Goal: Entertainment & Leisure: Consume media (video, audio)

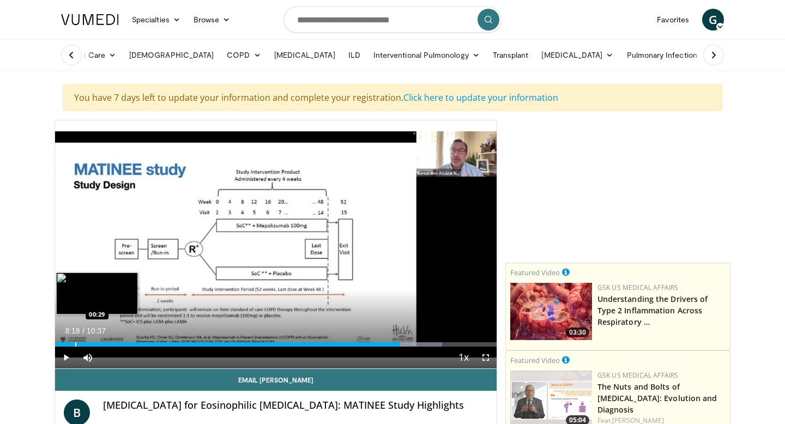
click at [75, 343] on div "Progress Bar" at bounding box center [75, 344] width 1 height 4
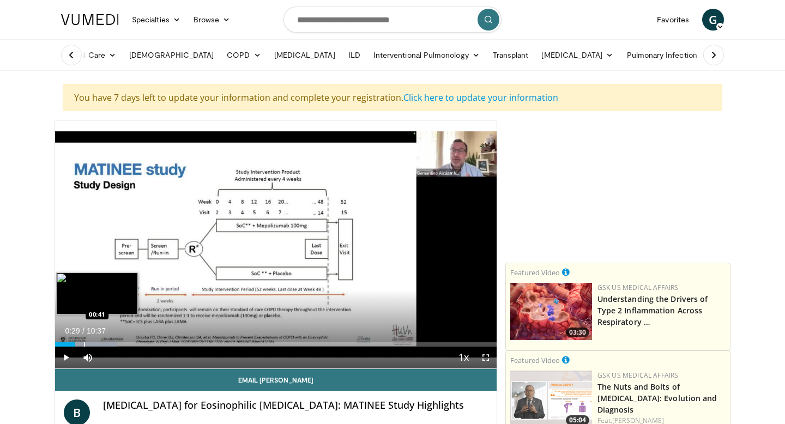
click at [84, 345] on div "Progress Bar" at bounding box center [84, 344] width 1 height 4
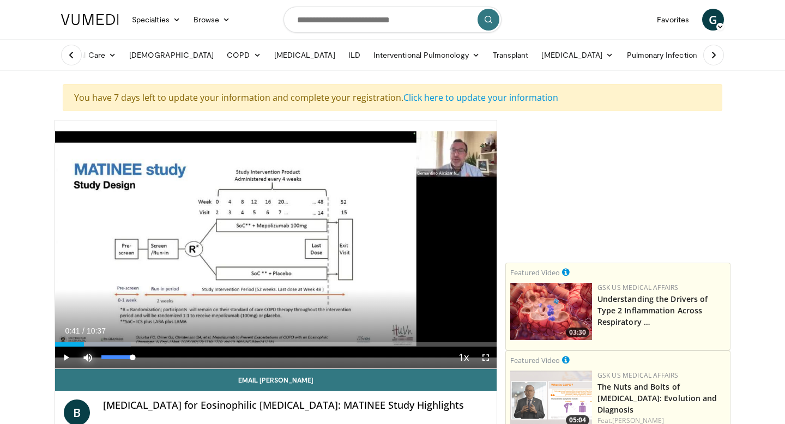
click at [93, 347] on span "Video Player" at bounding box center [88, 358] width 22 height 22
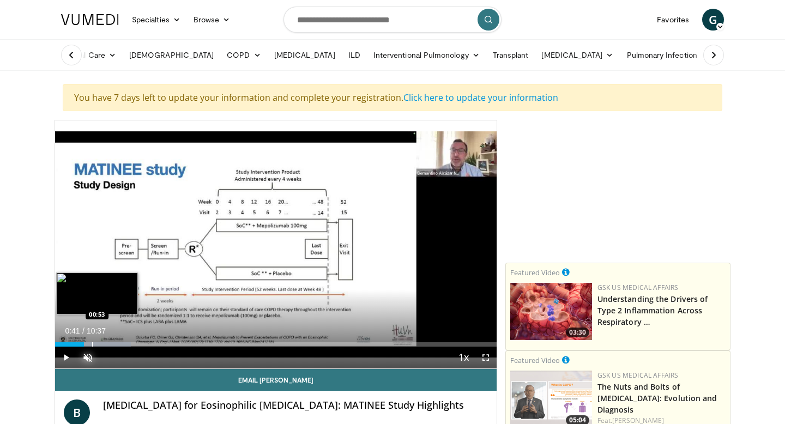
click at [92, 342] on div "Progress Bar" at bounding box center [92, 344] width 1 height 4
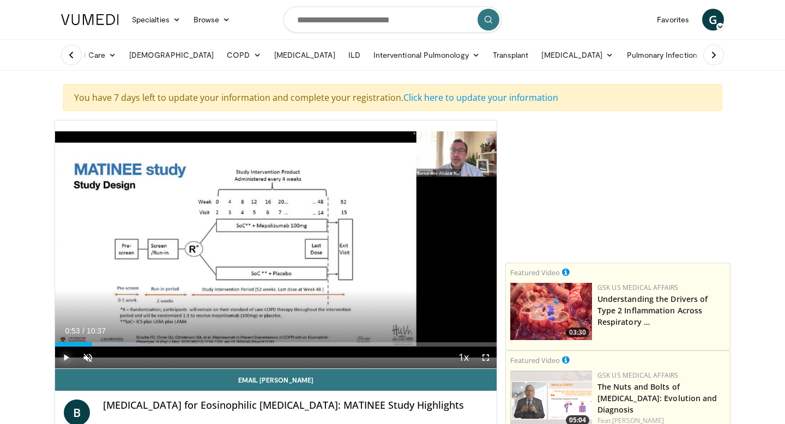
click at [65, 357] on span "Video Player" at bounding box center [66, 358] width 22 height 22
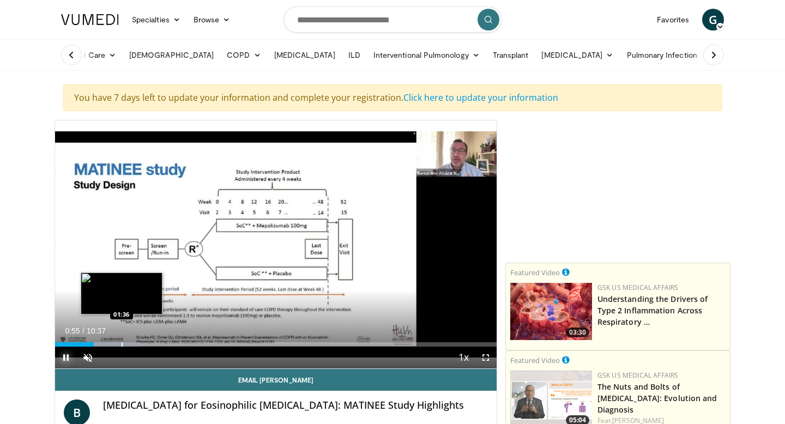
click at [122, 342] on div "Progress Bar" at bounding box center [122, 344] width 1 height 4
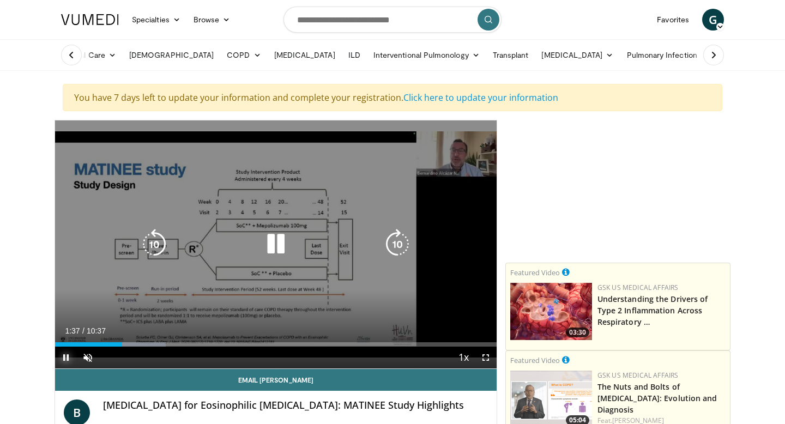
click at [55, 347] on button "Pause" at bounding box center [66, 358] width 22 height 22
click at [184, 171] on div "10 seconds Tap to unmute" at bounding box center [275, 244] width 441 height 248
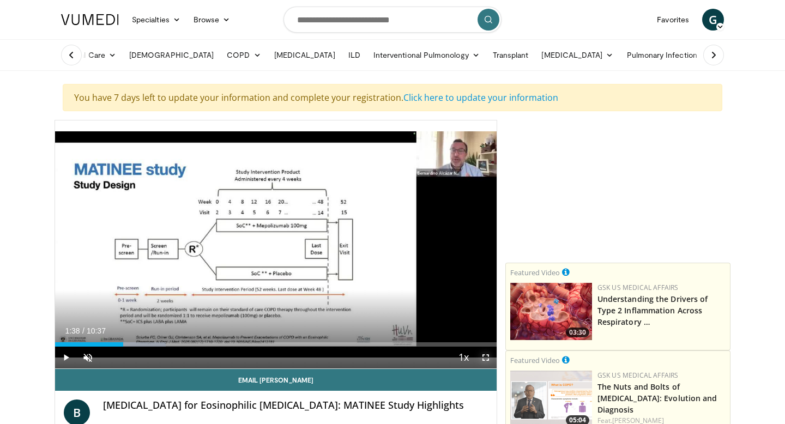
click at [484, 360] on span "Video Player" at bounding box center [486, 358] width 22 height 22
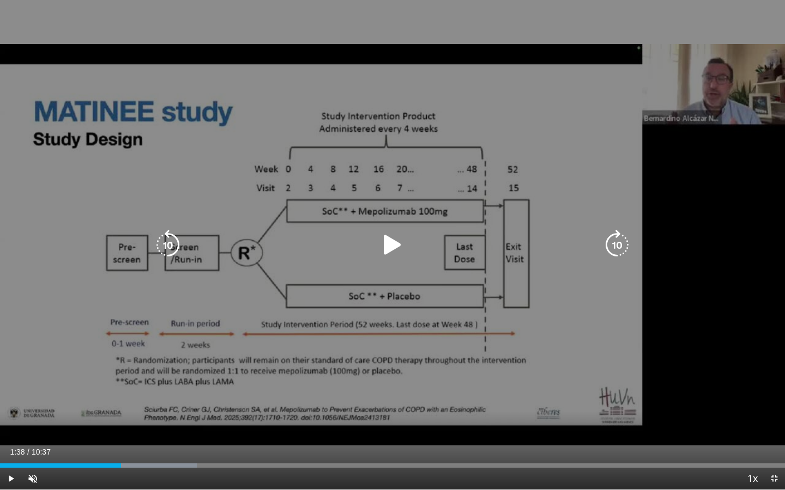
click at [453, 140] on div "10 seconds Tap to unmute" at bounding box center [392, 245] width 785 height 490
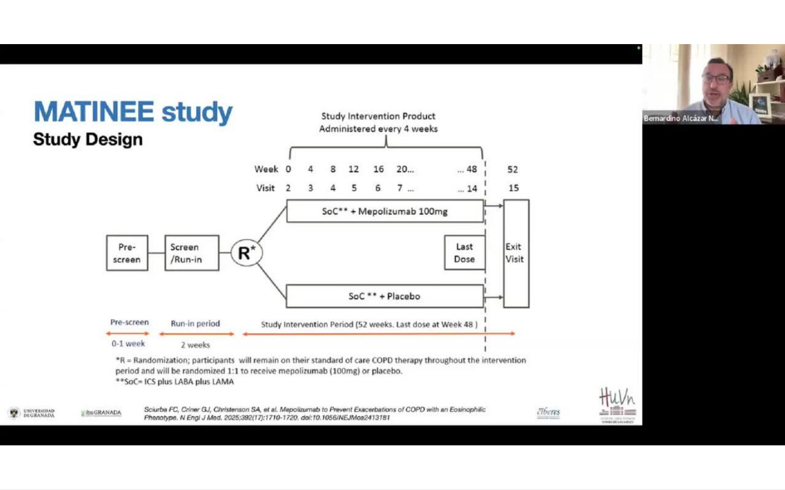
click at [284, 423] on video-js "**********" at bounding box center [392, 245] width 785 height 490
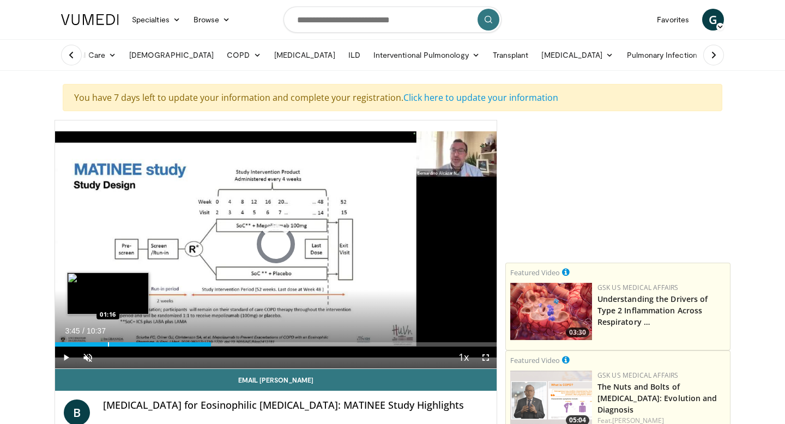
click at [108, 344] on div "Progress Bar" at bounding box center [108, 344] width 1 height 4
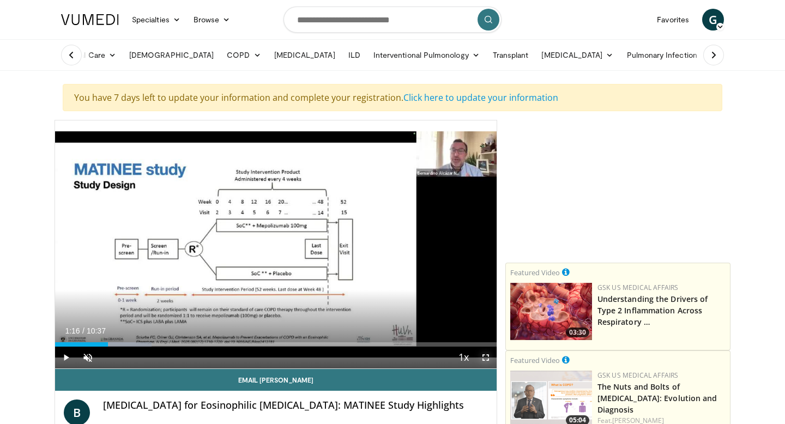
click at [489, 361] on span "Video Player" at bounding box center [486, 358] width 22 height 22
